Goal: Check status: Check status

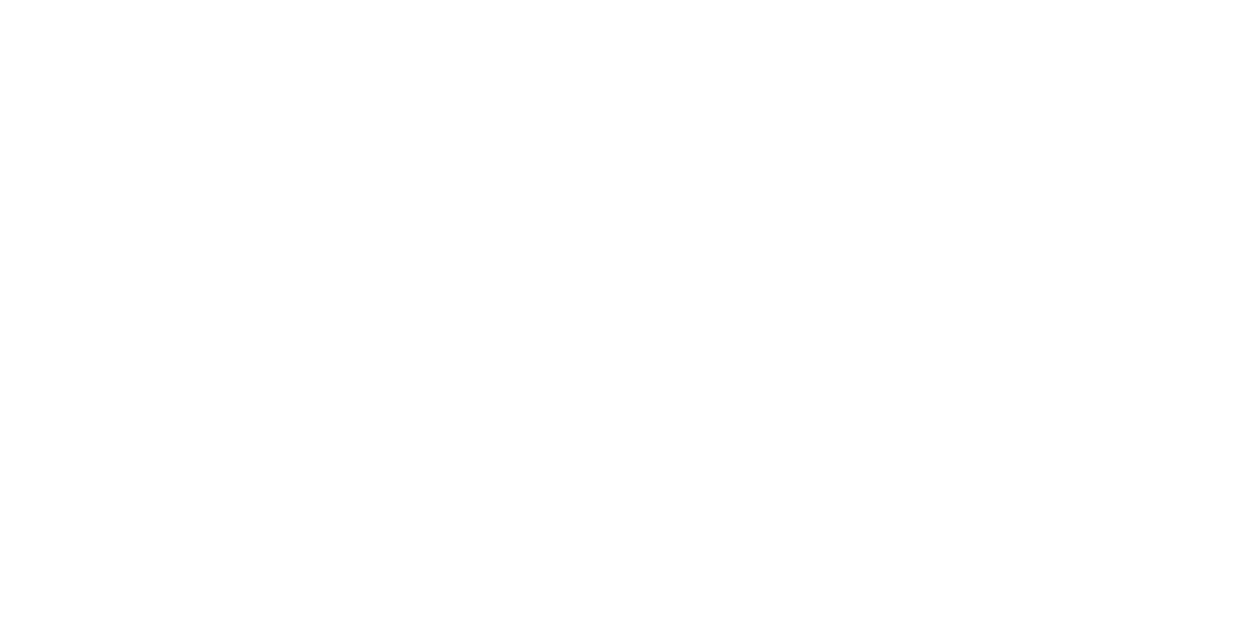
scroll to position [305, 0]
click at [1047, 100] on button "Close" at bounding box center [1011, 108] width 71 height 31
click at [205, 164] on div "Collaborate" at bounding box center [165, 171] width 77 height 18
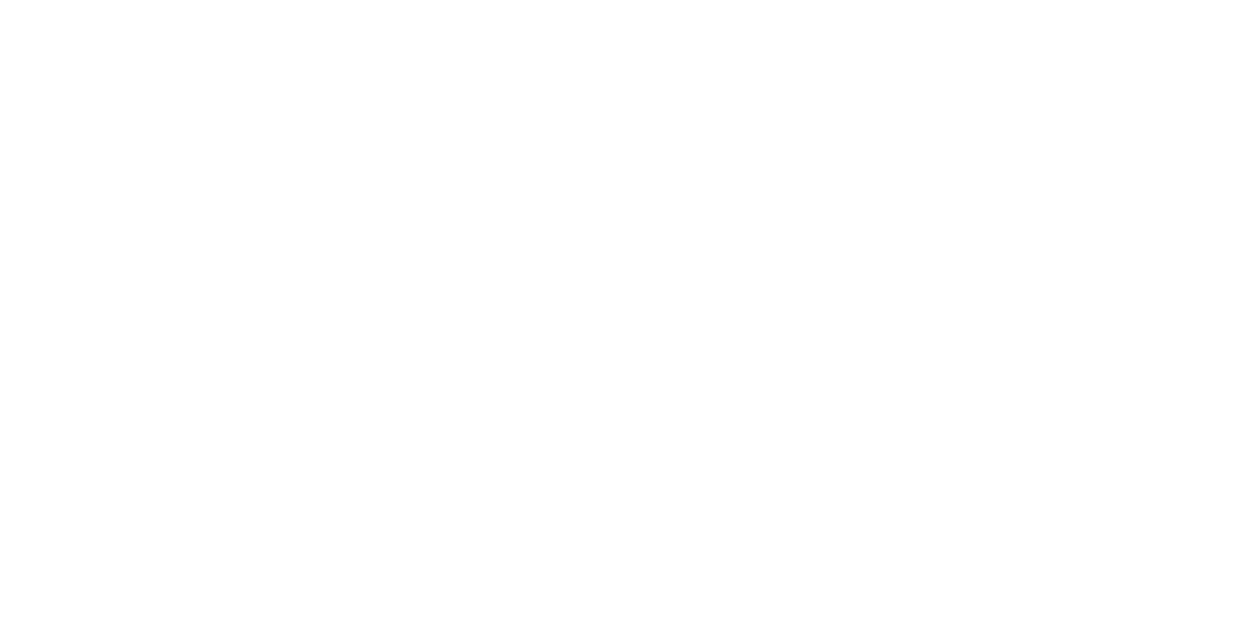
click at [210, 119] on div "Order details" at bounding box center [168, 123] width 83 height 18
click at [259, 161] on button "Collaborate" at bounding box center [166, 171] width 186 height 49
click at [181, 276] on div "Tracking" at bounding box center [154, 269] width 54 height 18
click at [259, 135] on button "Order details" at bounding box center [166, 122] width 186 height 49
